Goal: Book appointment/travel/reservation

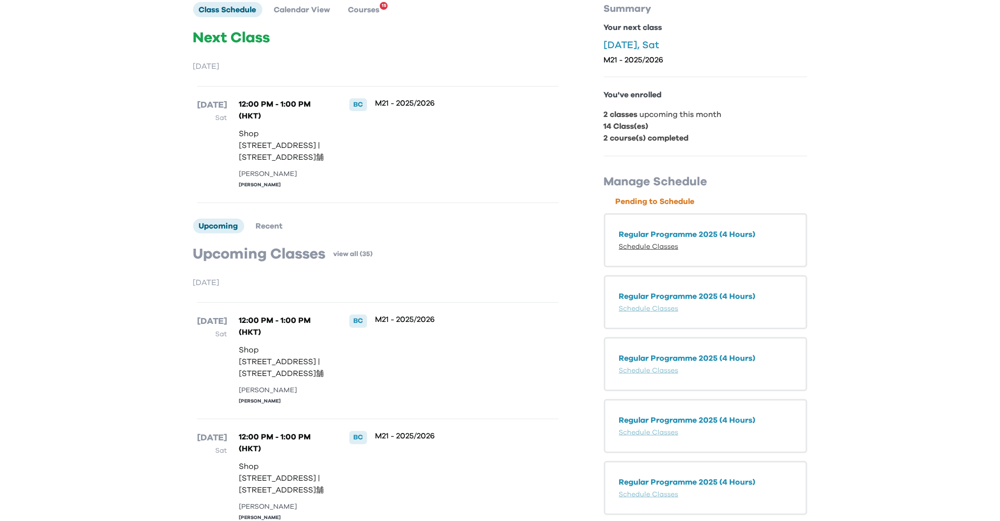
scroll to position [112, 0]
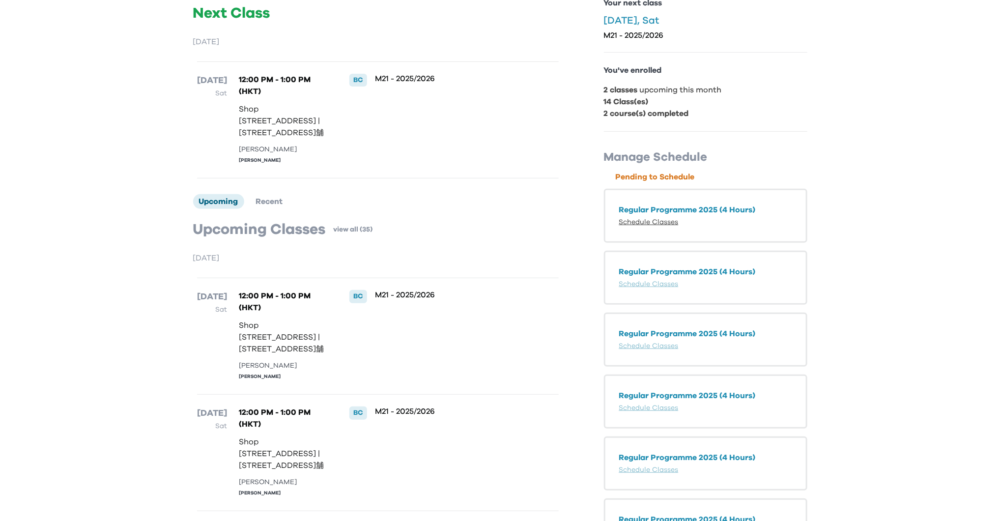
click at [651, 219] on link "Schedule Classes" at bounding box center [648, 222] width 59 height 7
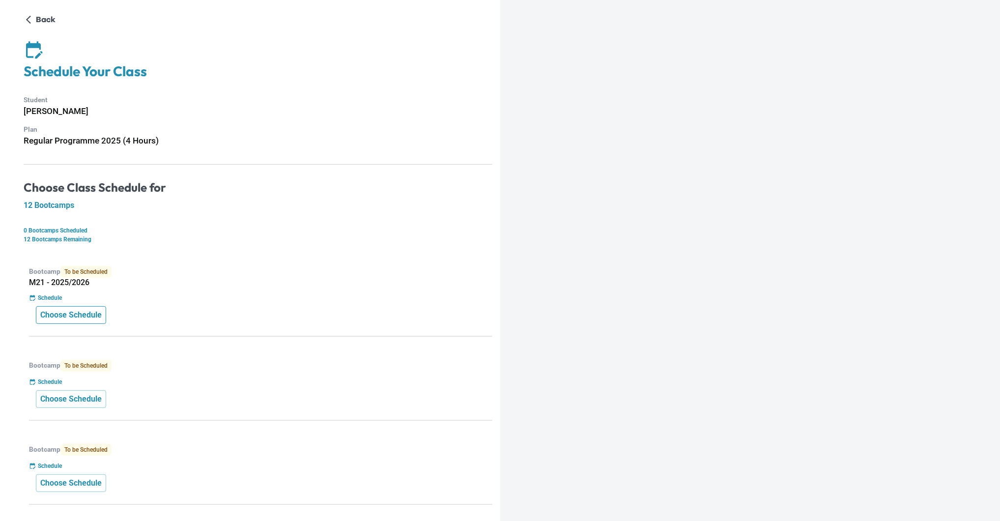
click at [95, 312] on p "Choose Schedule" at bounding box center [70, 315] width 61 height 12
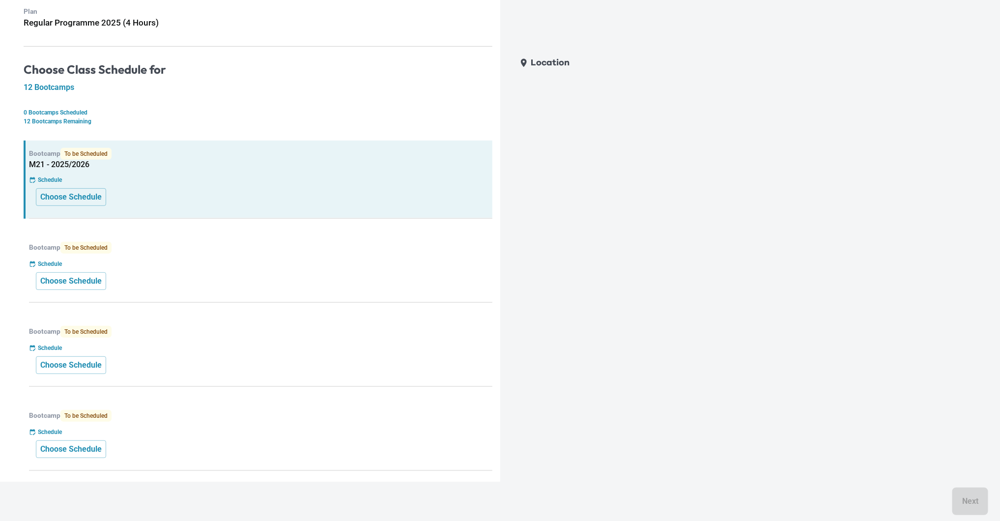
scroll to position [146, 0]
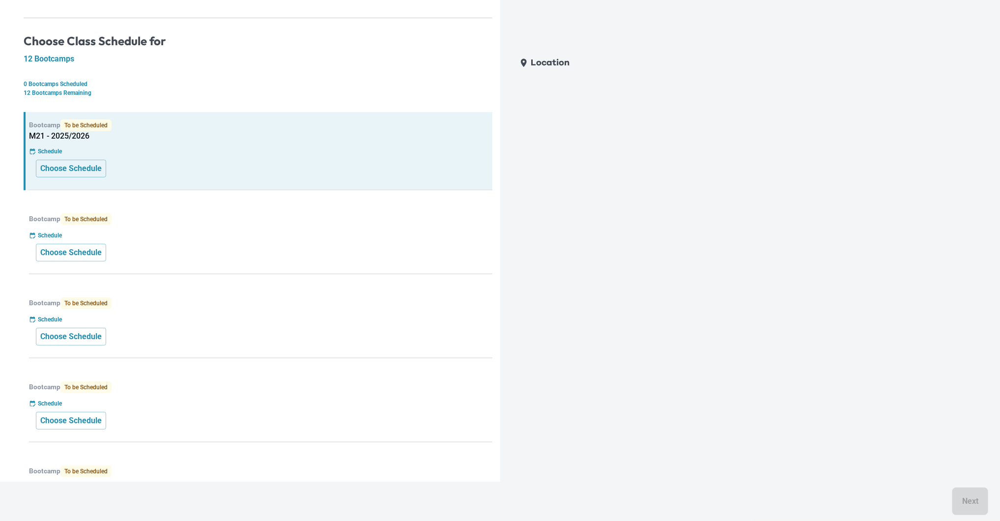
click at [136, 237] on div "Schedule" at bounding box center [260, 235] width 463 height 9
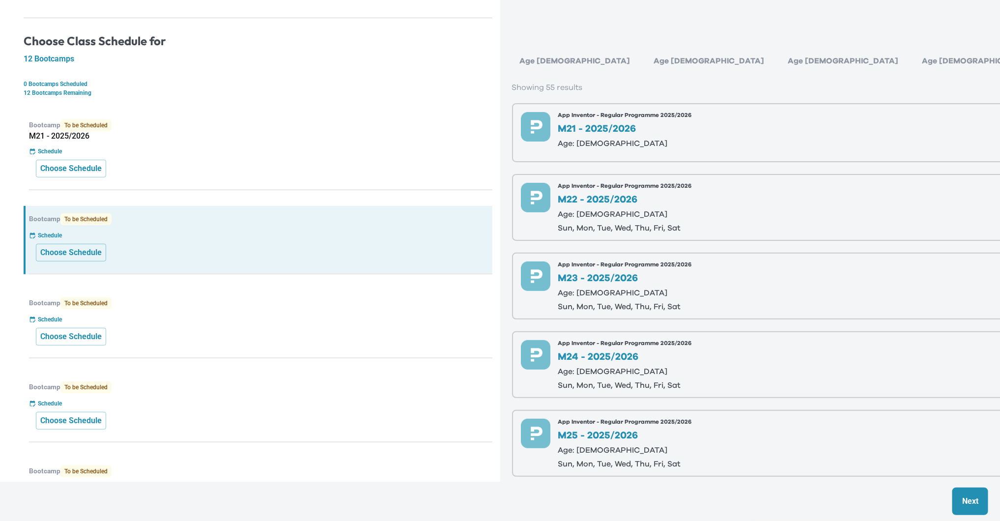
click at [213, 169] on div "Choose Schedule" at bounding box center [261, 169] width 450 height 18
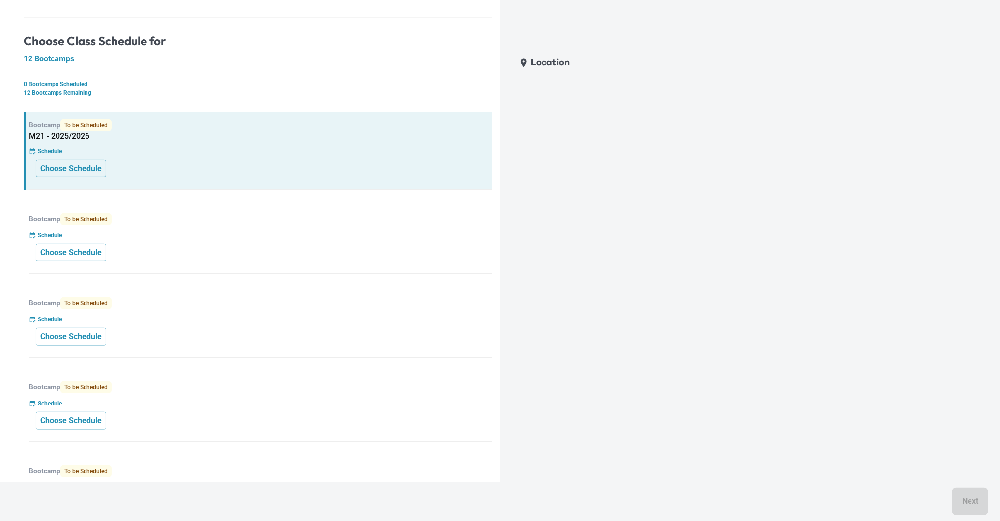
click at [216, 214] on p "Bootcamp To be Scheduled" at bounding box center [260, 219] width 463 height 12
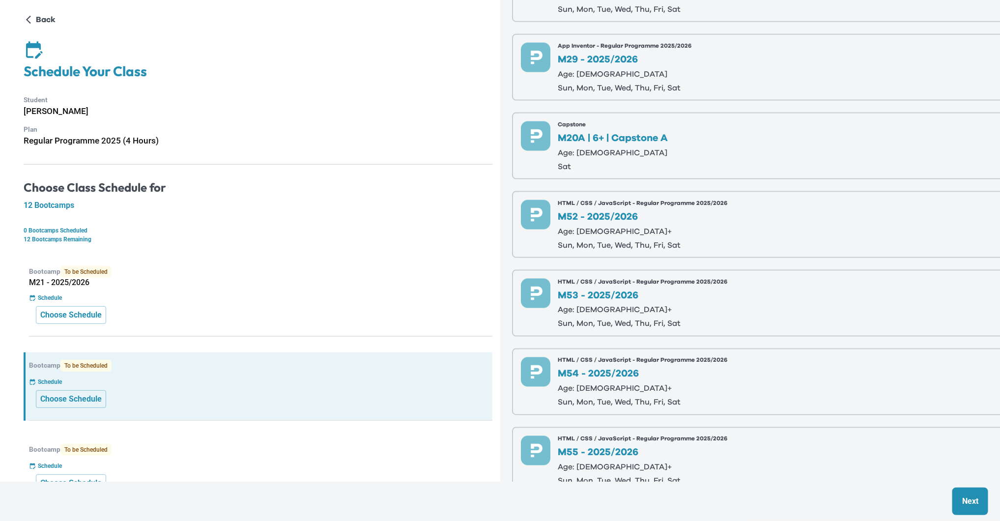
scroll to position [0, 0]
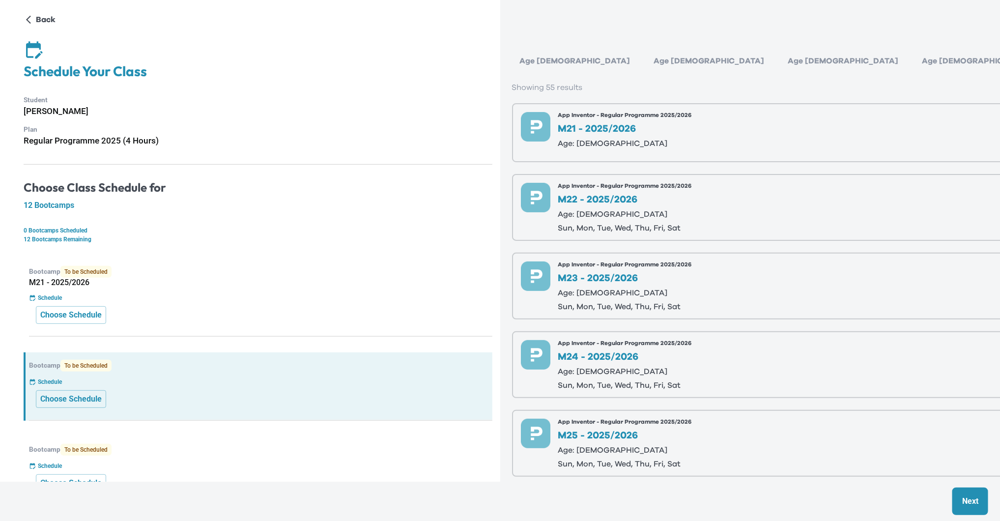
click at [646, 59] on div "Age 6-7" at bounding box center [709, 61] width 126 height 20
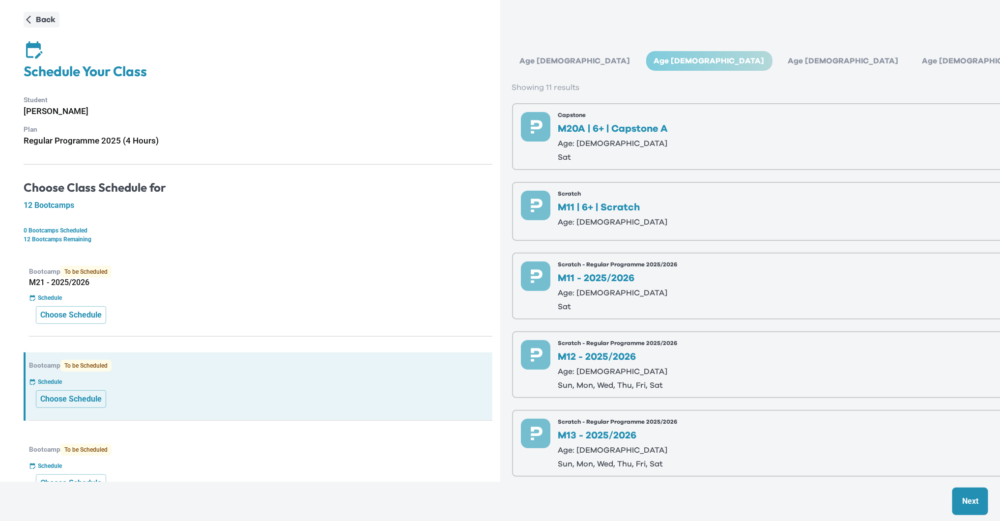
click at [36, 20] on p "Back" at bounding box center [46, 20] width 20 height 12
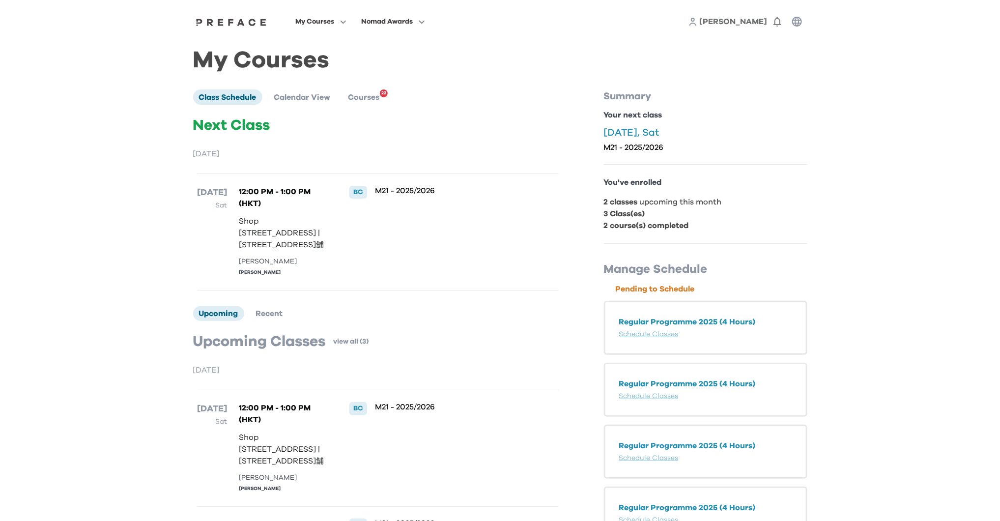
click at [709, 317] on p "Regular Programme 2025 (4 Hours)" at bounding box center [705, 322] width 173 height 12
click at [668, 331] on link "Schedule Classes" at bounding box center [648, 334] width 59 height 7
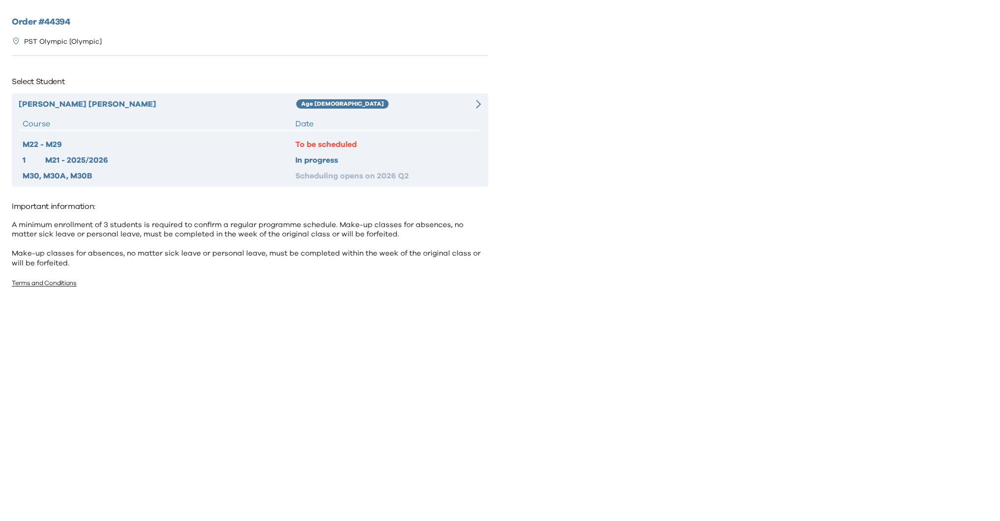
click at [334, 160] on div "In progress" at bounding box center [386, 160] width 182 height 12
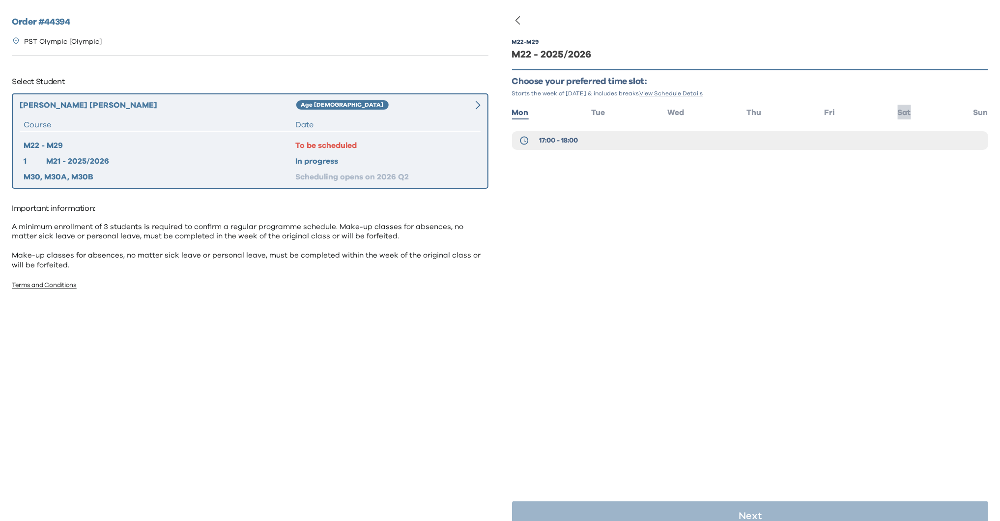
click at [905, 112] on span "Sat" at bounding box center [904, 113] width 13 height 8
click at [570, 162] on span "14:00 - 15:00" at bounding box center [559, 164] width 40 height 10
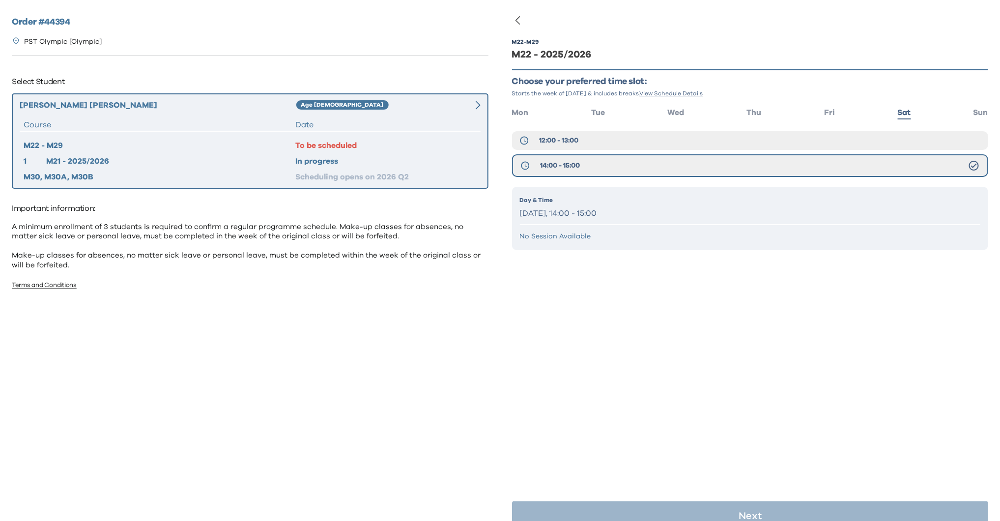
scroll to position [19, 0]
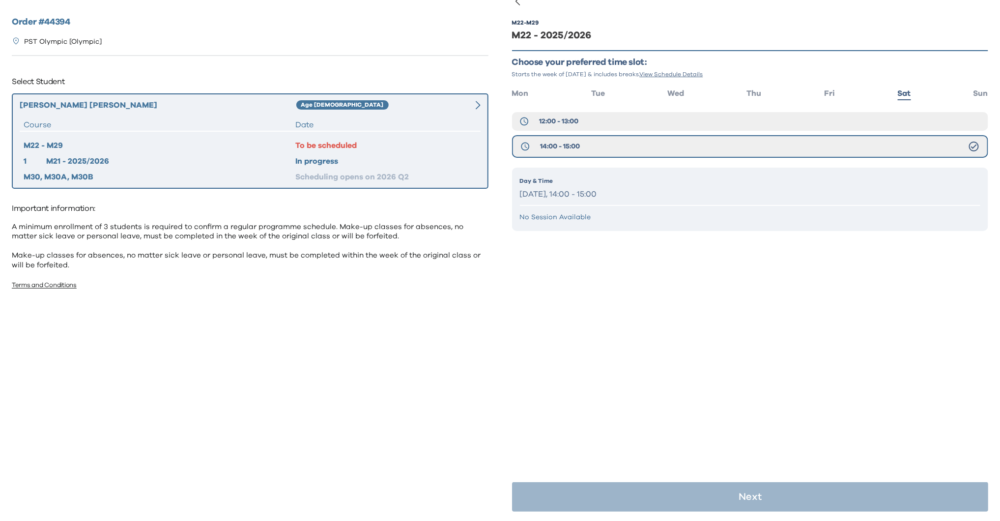
click at [613, 227] on div "Day & Time Saturday, 14:00 - 15:00 No Session Available" at bounding box center [750, 199] width 477 height 63
click at [608, 214] on p "No Session Available" at bounding box center [750, 217] width 461 height 10
click at [640, 185] on div "Day & Time Saturday, 14:00 - 15:00" at bounding box center [750, 188] width 461 height 25
click at [584, 193] on p "[DATE], 14:00 - 15:00" at bounding box center [750, 194] width 461 height 14
click at [564, 208] on div "Day & Time [DATE], 14:00 - 15:00 No Session Available" at bounding box center [750, 199] width 477 height 63
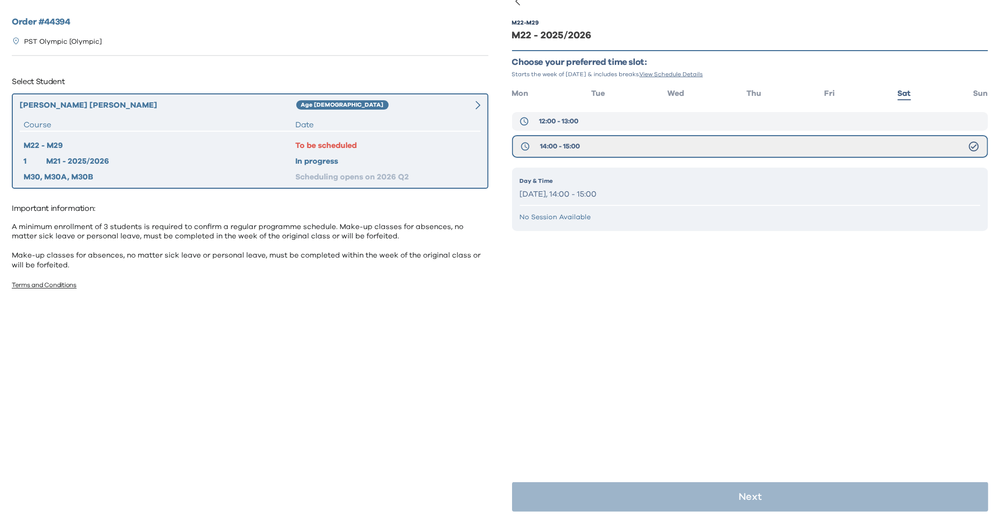
click at [577, 124] on span "12:00 - 13:00" at bounding box center [558, 121] width 39 height 10
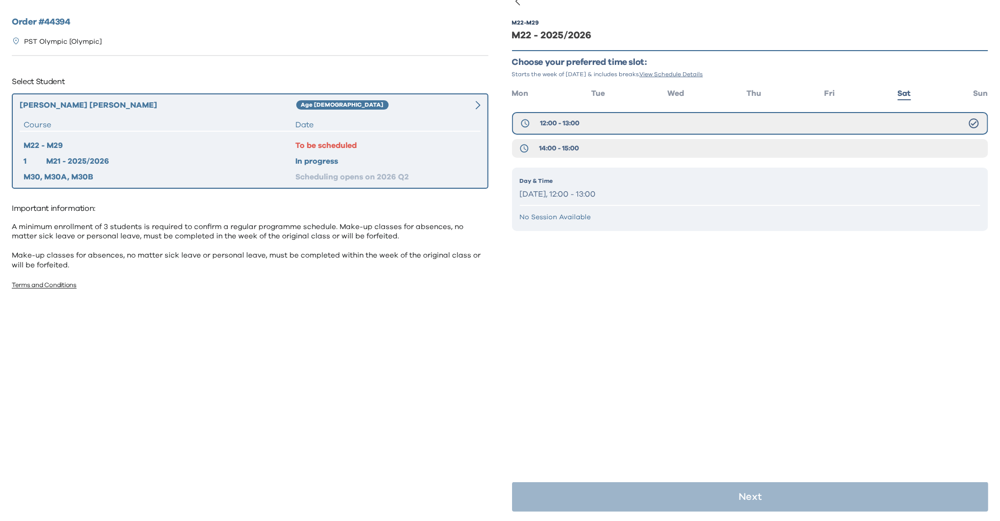
click at [596, 207] on div "Day & Time Saturday, 12:00 - 13:00 No Session Available" at bounding box center [750, 199] width 477 height 63
click at [585, 139] on button "14:00 - 15:00" at bounding box center [750, 148] width 477 height 19
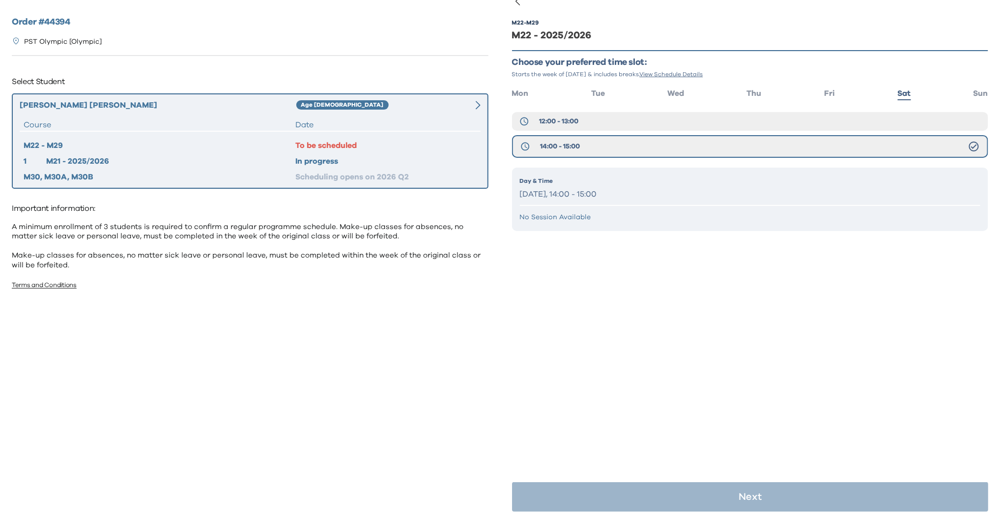
scroll to position [0, 0]
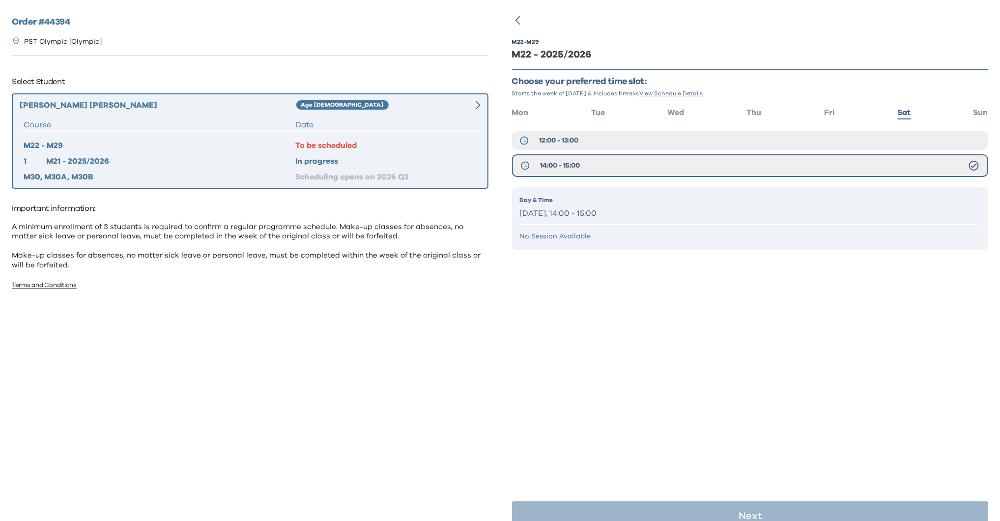
click at [378, 142] on div "To be scheduled" at bounding box center [385, 146] width 181 height 12
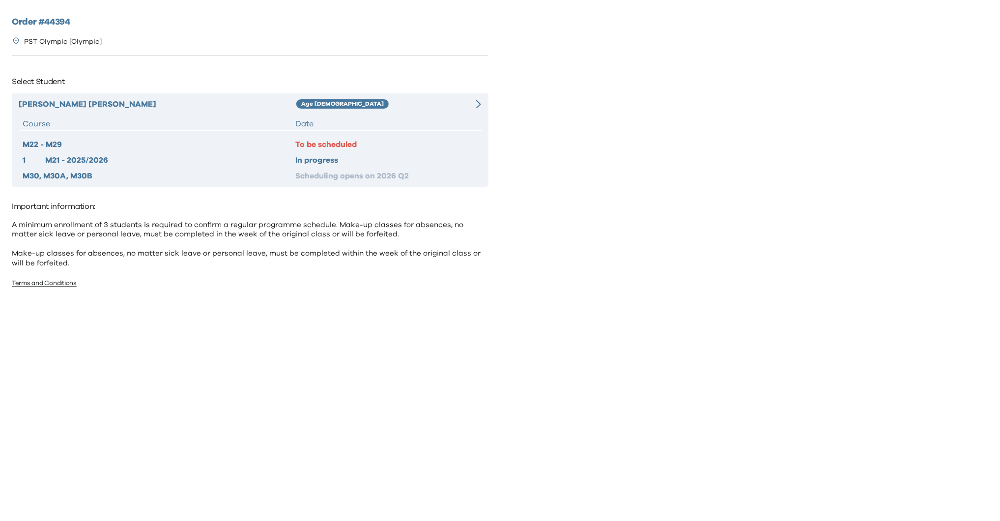
click at [421, 114] on div "[PERSON_NAME] Age [DEMOGRAPHIC_DATA] Course Date M22 - M29 To be scheduled 1 M2…" at bounding box center [250, 139] width 477 height 93
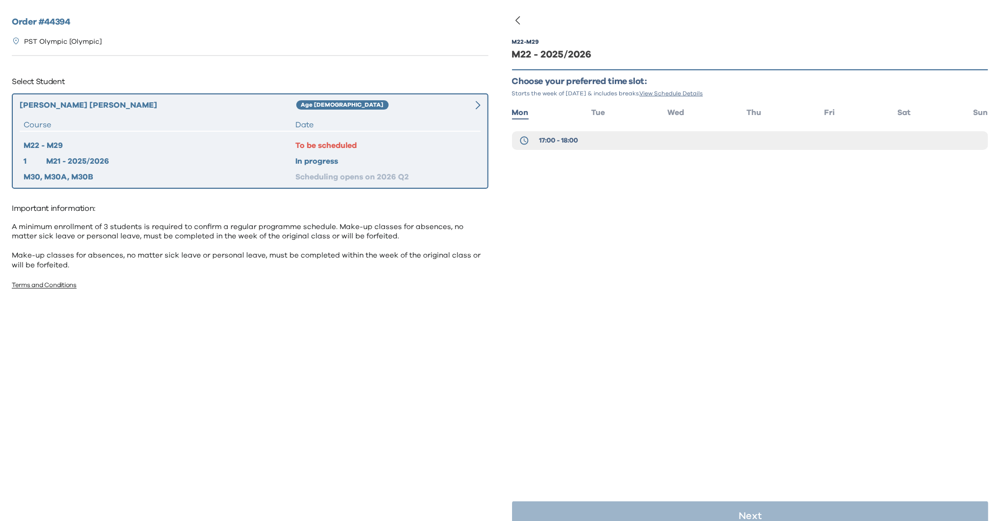
click at [913, 112] on ul "Mon Tue Wed Thu Fri Sat Sun" at bounding box center [750, 112] width 477 height 14
click at [904, 111] on span "Sat" at bounding box center [904, 113] width 13 height 8
click at [709, 160] on button "14:00 - 15:00" at bounding box center [750, 163] width 477 height 19
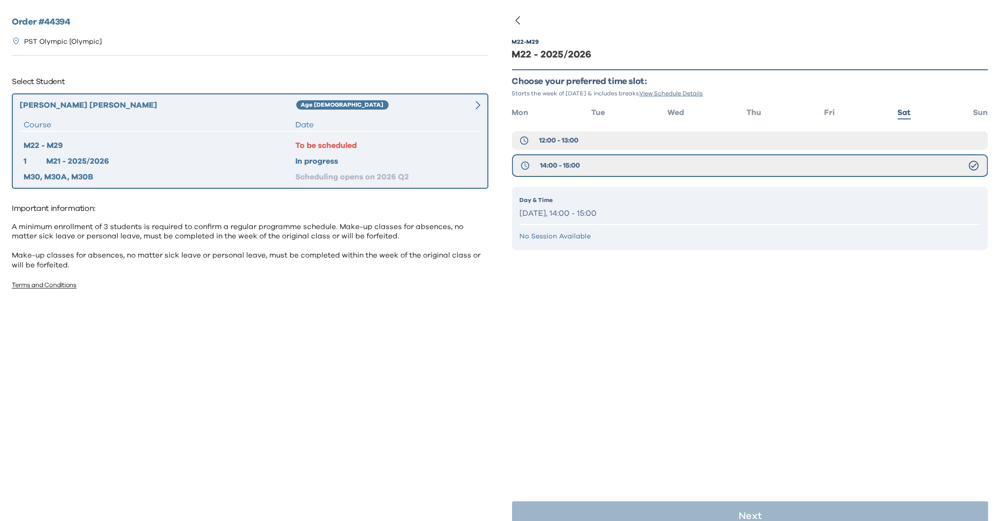
click at [638, 242] on div "Day & Time [DATE], 14:00 - 15:00 No Session Available" at bounding box center [750, 218] width 477 height 63
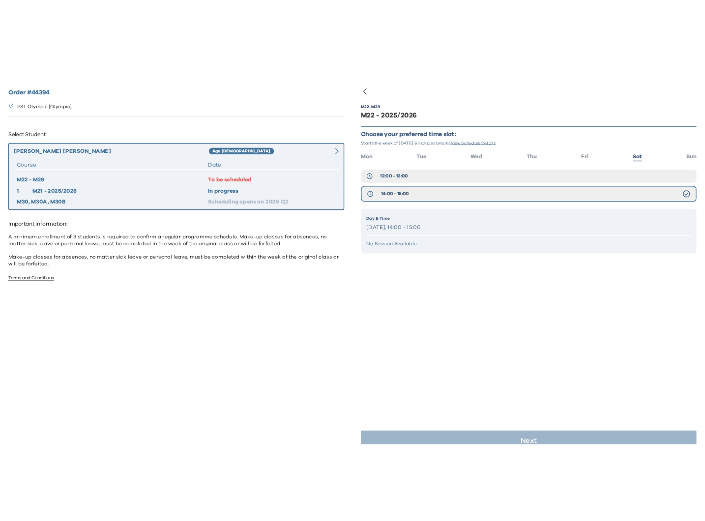
scroll to position [19, 0]
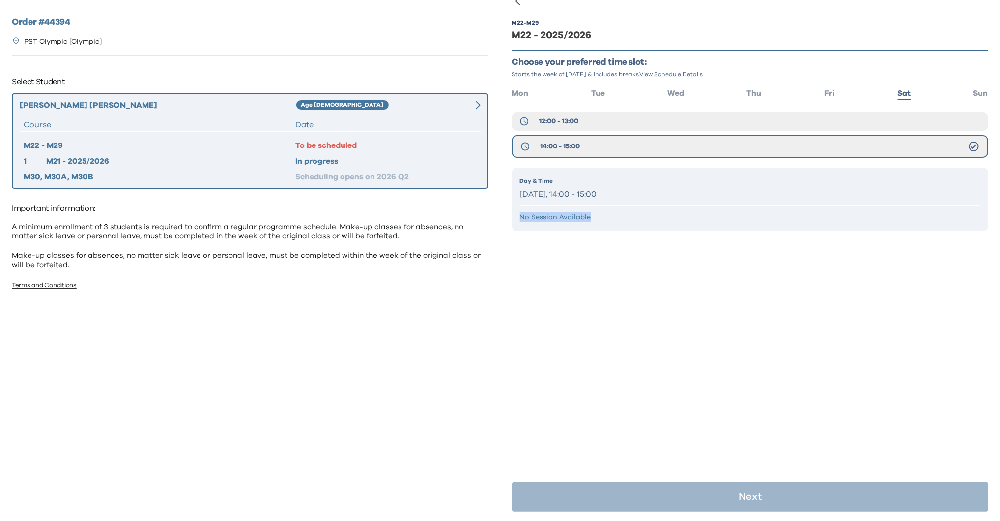
drag, startPoint x: 594, startPoint y: 218, endPoint x: 511, endPoint y: 218, distance: 82.5
click at [511, 218] on div "M22 - M29 M22 - 2025/2026 Choose your preferred time slot: Starts the week of […" at bounding box center [750, 260] width 500 height 521
copy p "No Session Available"
click at [571, 123] on span "12:00 - 13:00" at bounding box center [558, 121] width 39 height 10
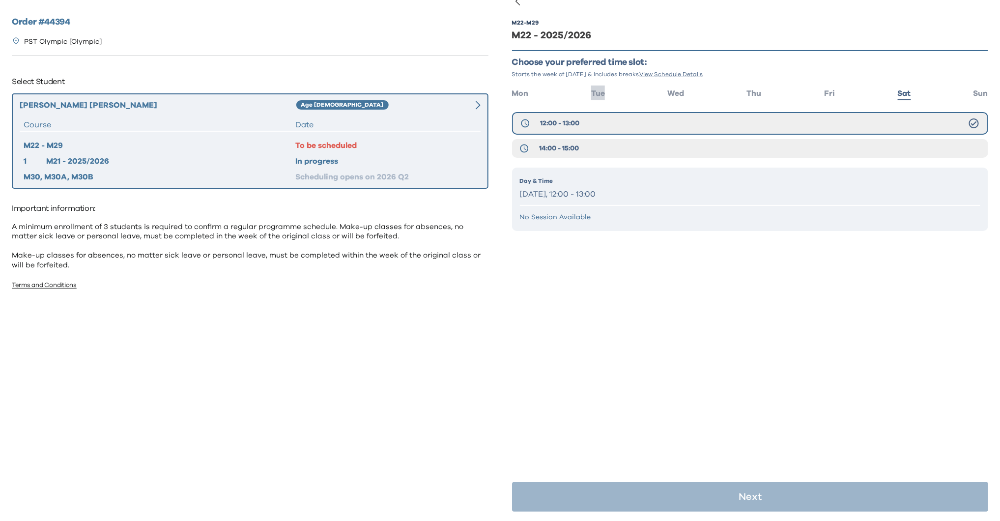
click at [592, 97] on li "Tue" at bounding box center [598, 92] width 14 height 14
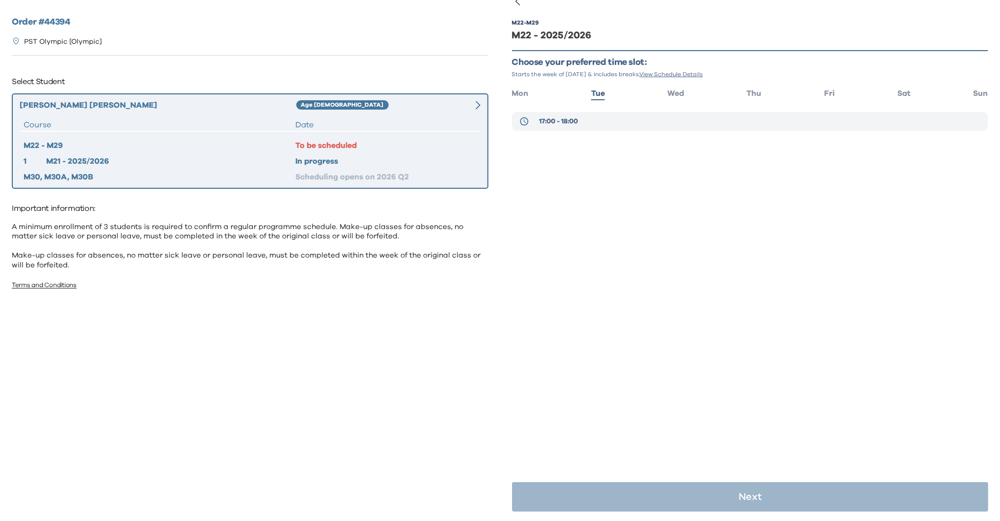
click at [602, 125] on button "17:00 - 18:00" at bounding box center [750, 121] width 477 height 19
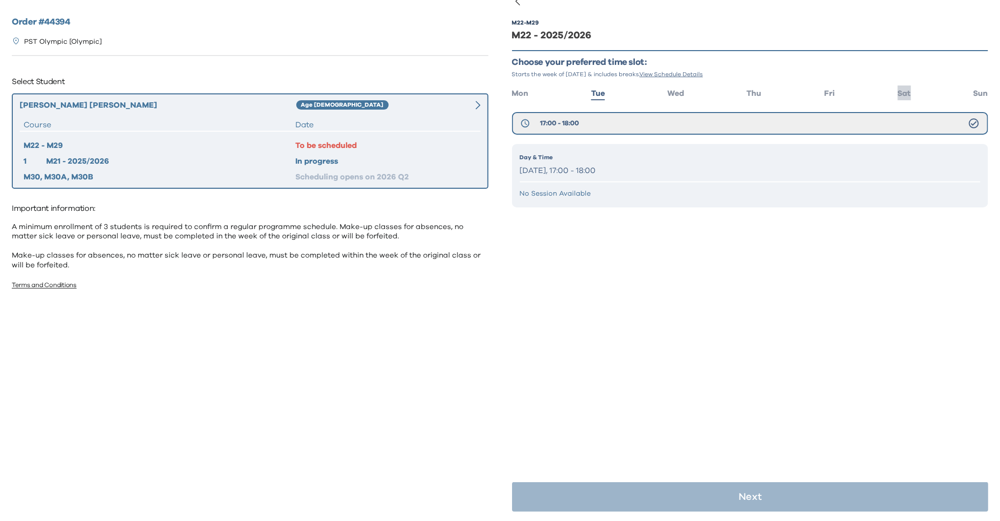
click at [902, 89] on span "Sat" at bounding box center [904, 93] width 13 height 8
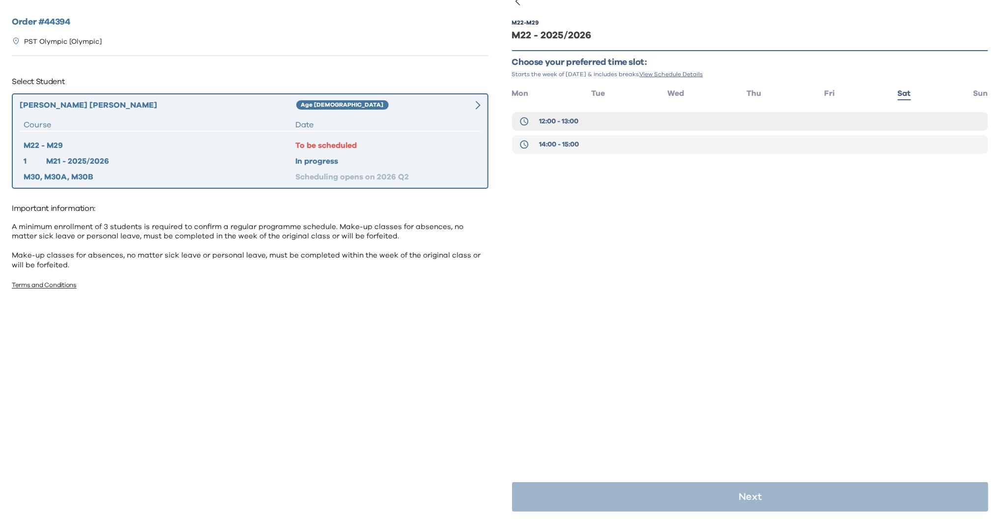
click at [614, 150] on button "14:00 - 15:00" at bounding box center [750, 144] width 477 height 19
